Goal: Check status: Check status

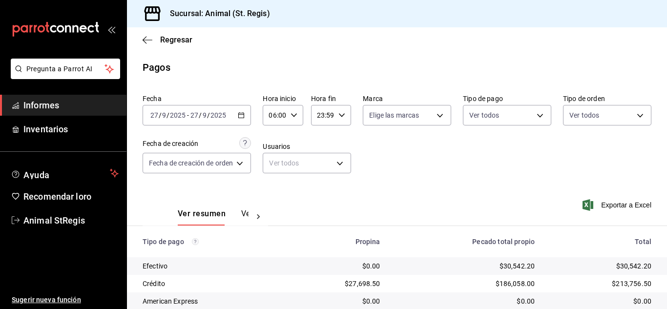
scroll to position [123, 0]
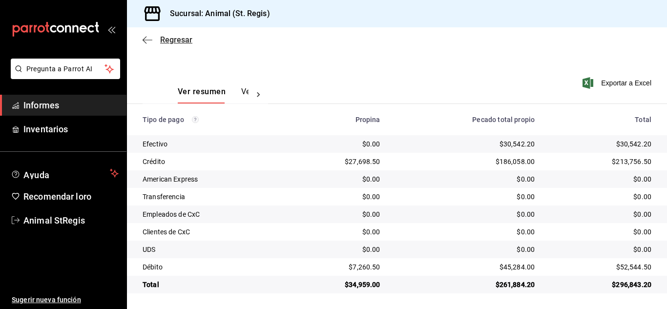
click at [178, 39] on font "Regresar" at bounding box center [176, 39] width 32 height 9
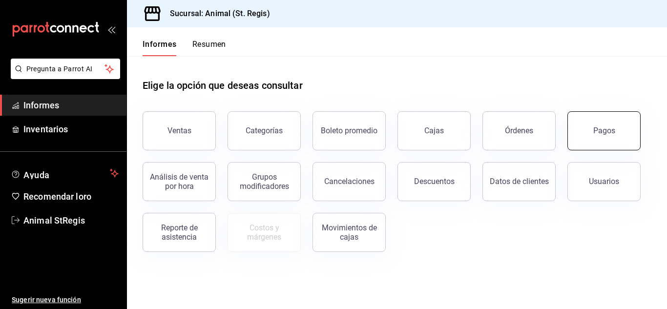
click at [606, 136] on button "Pagos" at bounding box center [604, 130] width 73 height 39
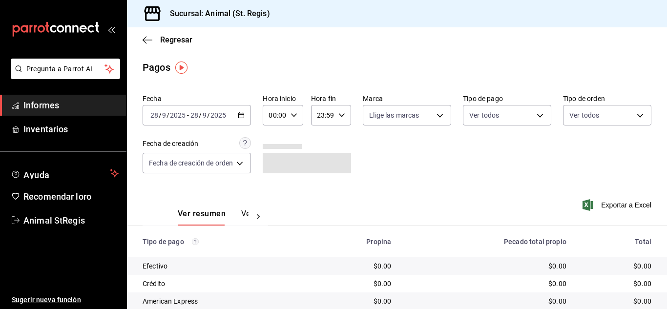
click at [187, 116] on font "-" at bounding box center [188, 115] width 2 height 8
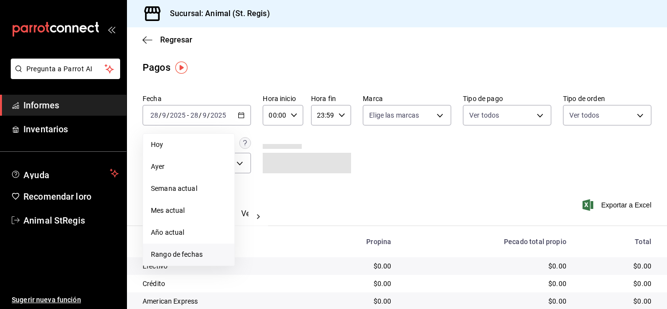
click at [165, 255] on font "Rango de fechas" at bounding box center [177, 255] width 52 height 8
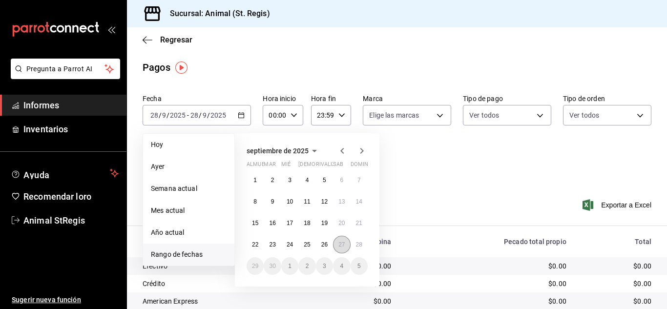
click at [343, 245] on font "27" at bounding box center [342, 244] width 6 height 7
click at [359, 243] on font "28" at bounding box center [359, 244] width 6 height 7
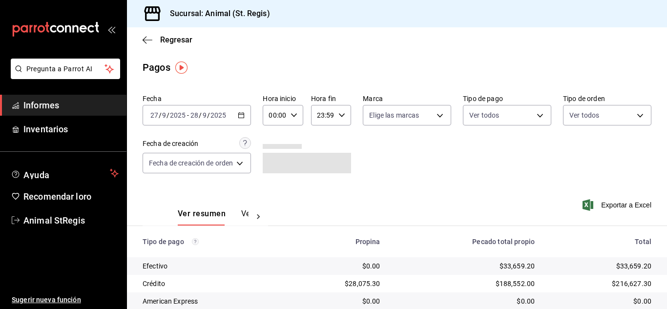
click at [296, 111] on div "00:00 Hora inicio" at bounding box center [283, 115] width 40 height 21
click at [275, 185] on font "02" at bounding box center [274, 187] width 8 height 8
type input "02:00"
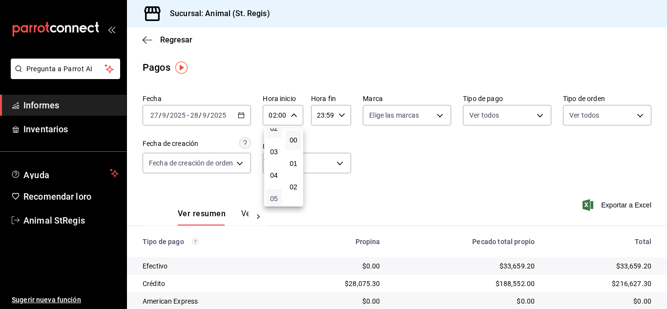
click at [270, 198] on font "05" at bounding box center [274, 199] width 8 height 8
type input "05:00"
click at [422, 172] on div at bounding box center [333, 154] width 667 height 309
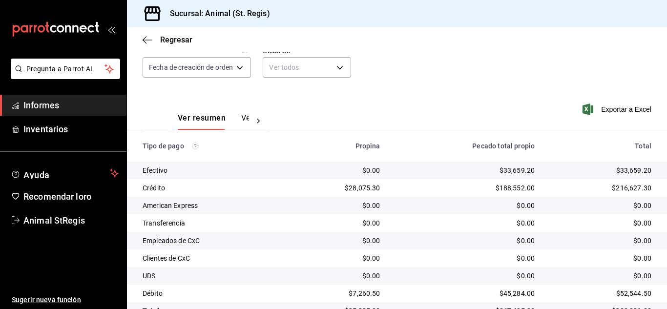
scroll to position [123, 0]
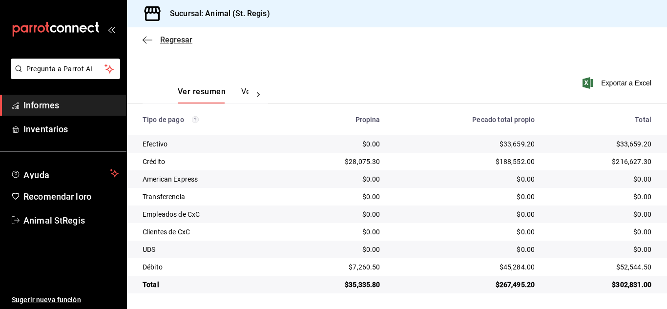
click at [164, 39] on font "Regresar" at bounding box center [176, 39] width 32 height 9
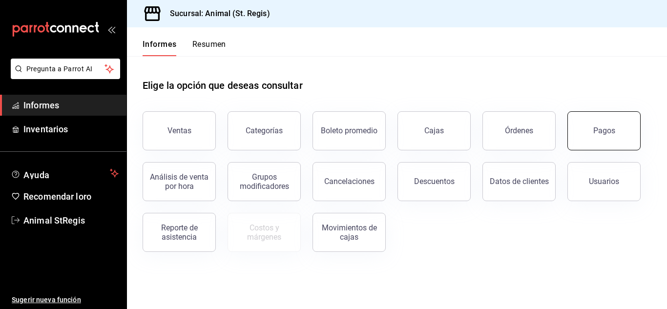
click at [610, 128] on font "Pagos" at bounding box center [605, 130] width 22 height 9
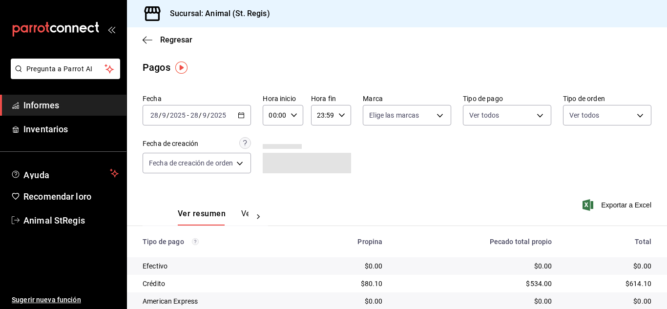
click at [185, 122] on div "[DATE] [DATE] - [DATE] [DATE]" at bounding box center [197, 115] width 108 height 21
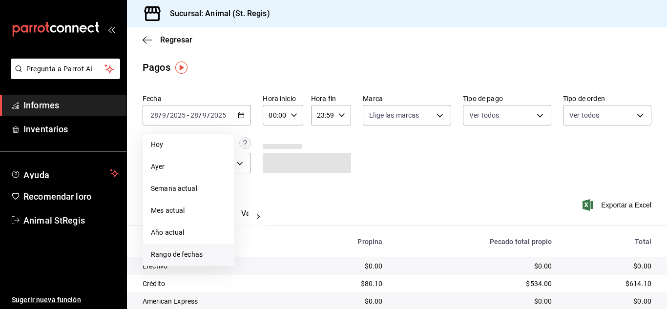
click at [183, 256] on font "Rango de fechas" at bounding box center [177, 255] width 52 height 8
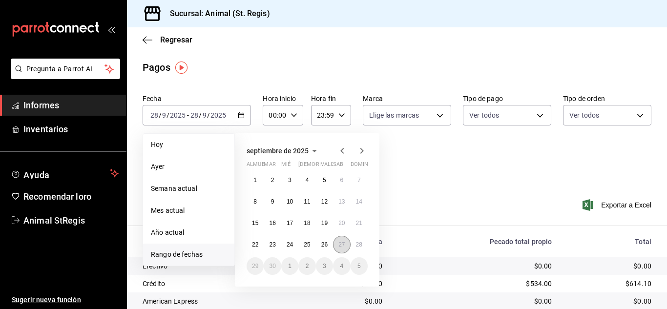
click at [340, 244] on font "27" at bounding box center [342, 244] width 6 height 7
click at [357, 244] on font "28" at bounding box center [359, 244] width 6 height 7
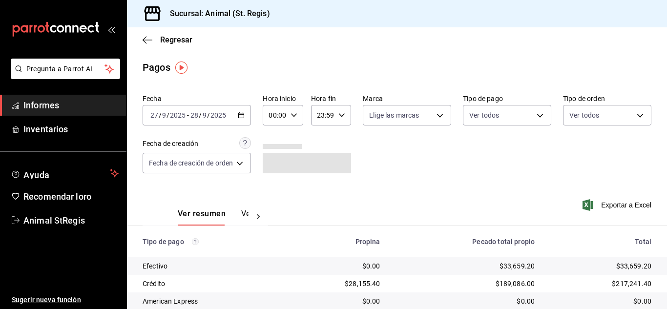
click at [295, 116] on \(Stroke\) "button" at bounding box center [294, 114] width 6 height 3
click at [281, 185] on button "02" at bounding box center [274, 187] width 16 height 20
type input "02:00"
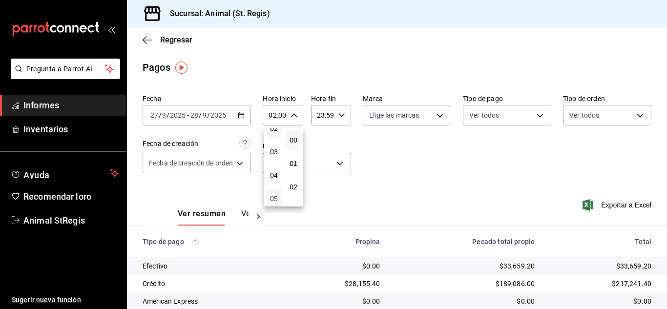
click at [273, 202] on font "05" at bounding box center [274, 199] width 8 height 8
type input "05:00"
click at [429, 179] on div at bounding box center [333, 154] width 667 height 309
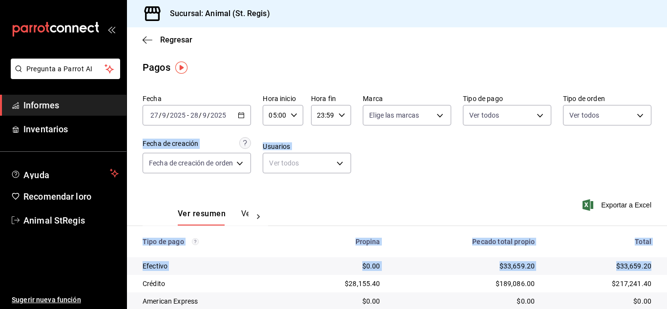
drag, startPoint x: 660, startPoint y: 183, endPoint x: 659, endPoint y: 250, distance: 67.0
click at [659, 254] on div "Fecha [DATE] [DATE] - [DATE] [DATE] Hora inicio 05:00 Hora inicio Hora fin 23:5…" at bounding box center [397, 252] width 540 height 325
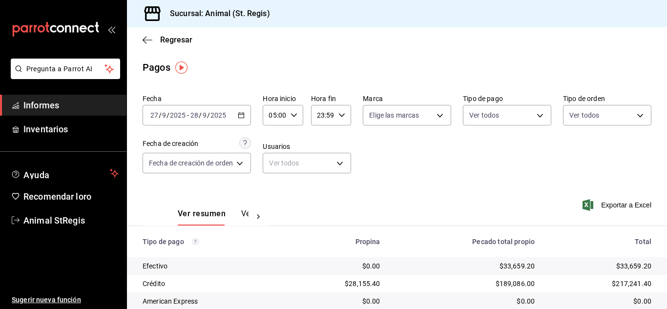
click at [630, 179] on div "Fecha [DATE] [DATE] - [DATE] [DATE] Hora inicio 05:00 Hora inicio Hora fin 23:5…" at bounding box center [397, 137] width 509 height 95
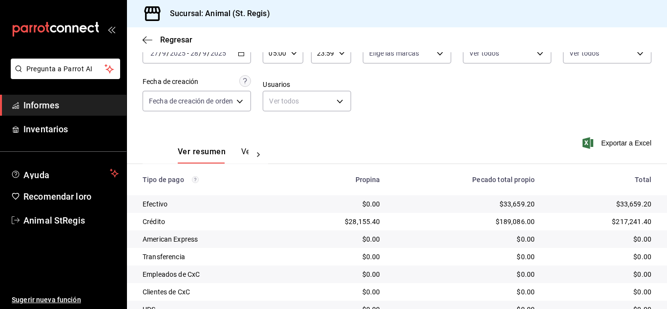
scroll to position [123, 0]
